Goal: Information Seeking & Learning: Understand process/instructions

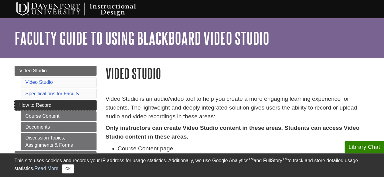
click at [49, 106] on span "How to Record" at bounding box center [35, 105] width 32 height 5
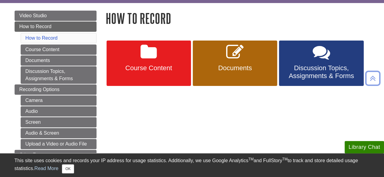
scroll to position [46, 0]
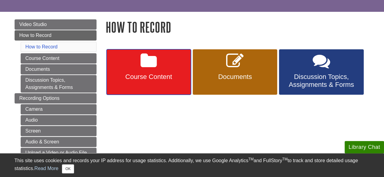
click at [154, 67] on icon at bounding box center [148, 61] width 16 height 18
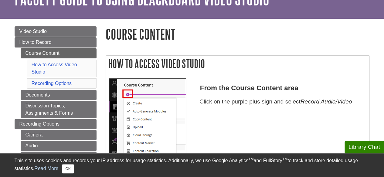
scroll to position [27, 0]
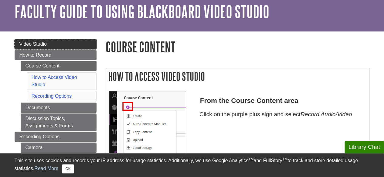
click at [64, 42] on link "Video Studio" at bounding box center [56, 44] width 82 height 10
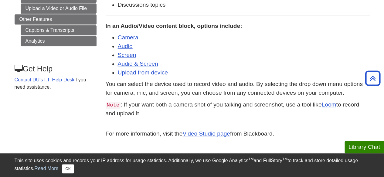
scroll to position [202, 0]
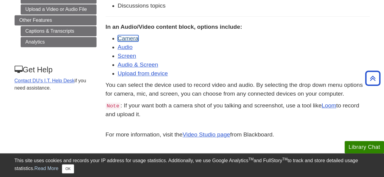
click at [136, 39] on link "Camera" at bounding box center [128, 38] width 21 height 6
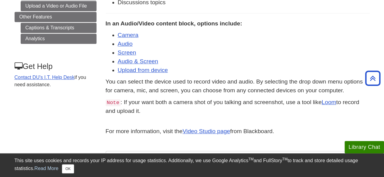
scroll to position [206, 0]
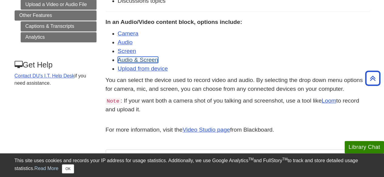
click at [153, 58] on link "Audio & Screen" at bounding box center [138, 60] width 40 height 6
click at [124, 34] on link "Camera" at bounding box center [128, 33] width 21 height 6
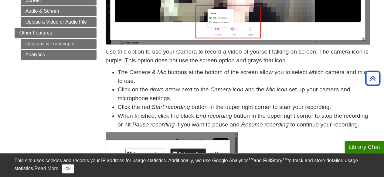
scroll to position [184, 0]
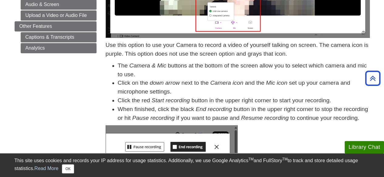
click at [195, 79] on li "Click on the down arrow next to the Camera icon and the Mic icon set up your ca…" at bounding box center [244, 88] width 252 height 18
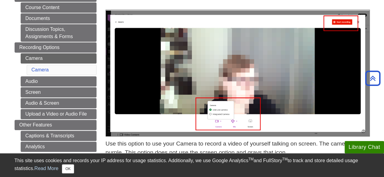
scroll to position [0, 0]
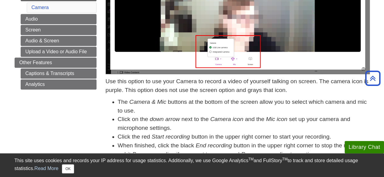
scroll to position [147, 0]
